Goal: Information Seeking & Learning: Learn about a topic

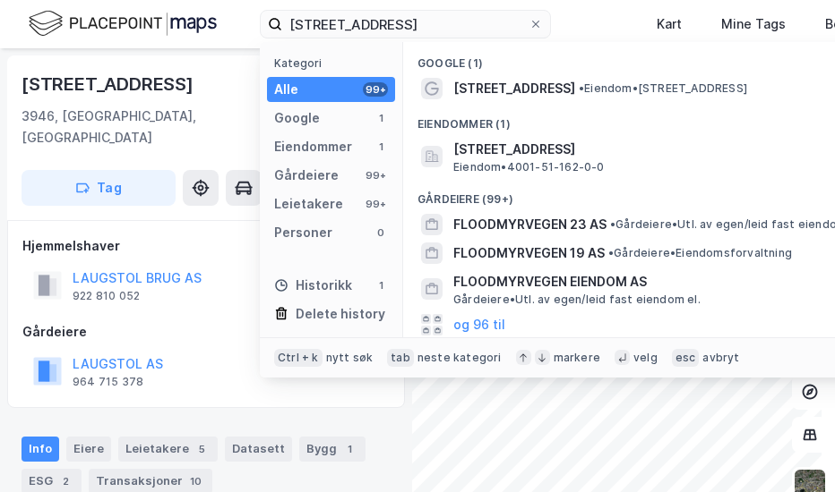
click at [412, 26] on input "[STREET_ADDRESS]" at bounding box center [405, 24] width 246 height 27
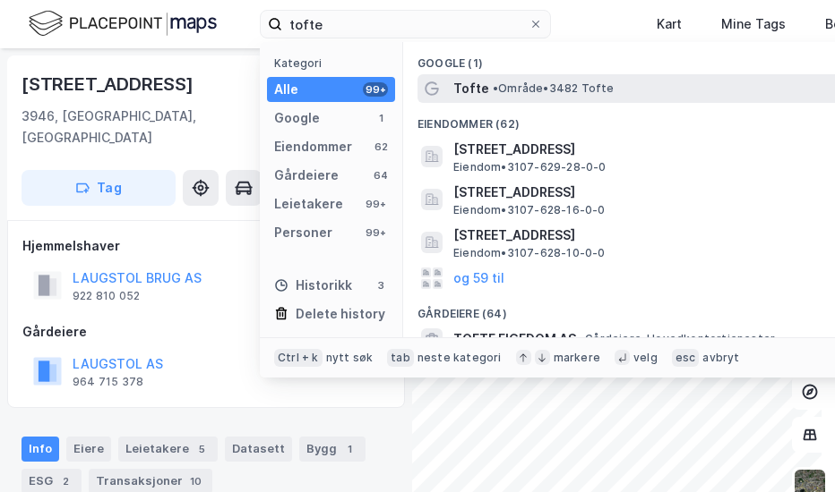
type input "tofte"
click at [529, 87] on span "• Område • 3482 Tofte" at bounding box center [553, 88] width 122 height 14
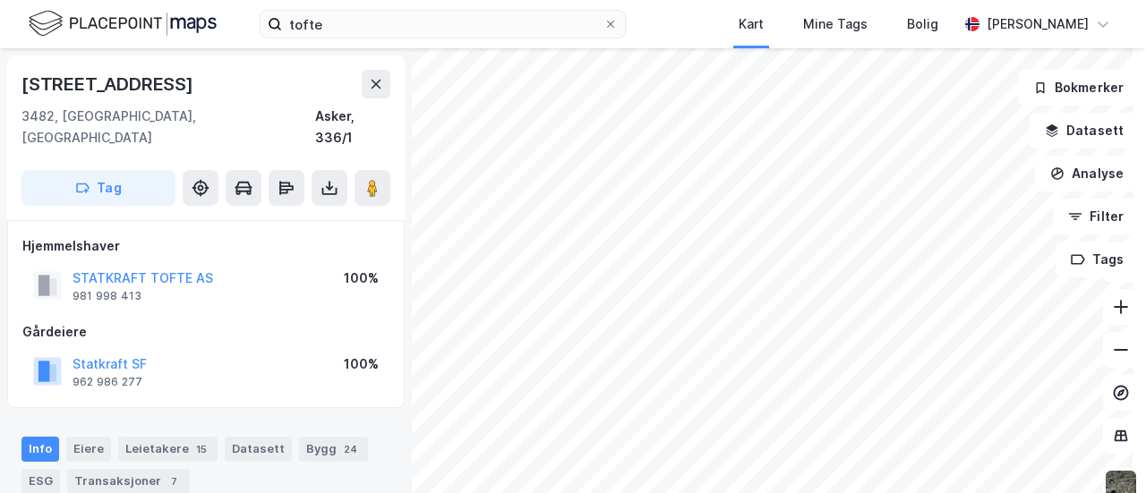
click at [161, 268] on div "STATKRAFT TOFTE AS" at bounding box center [143, 278] width 141 height 21
click at [0, 0] on button "STATKRAFT TOFTE AS" at bounding box center [0, 0] width 0 height 0
